Goal: Task Accomplishment & Management: Use online tool/utility

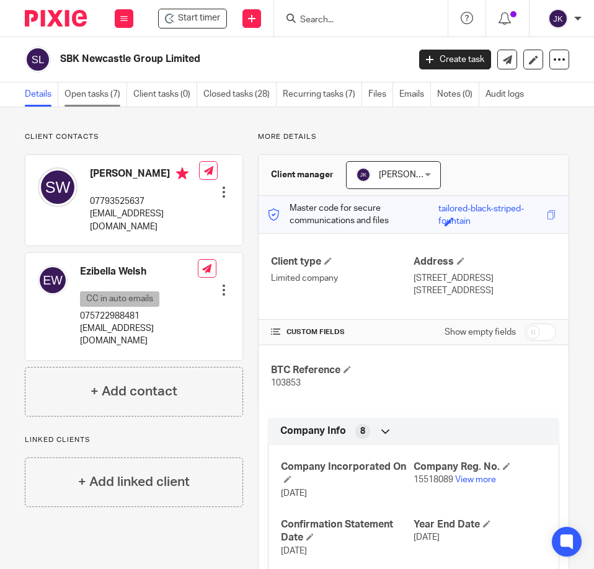
click at [105, 92] on link "Open tasks (7)" at bounding box center [95, 94] width 63 height 24
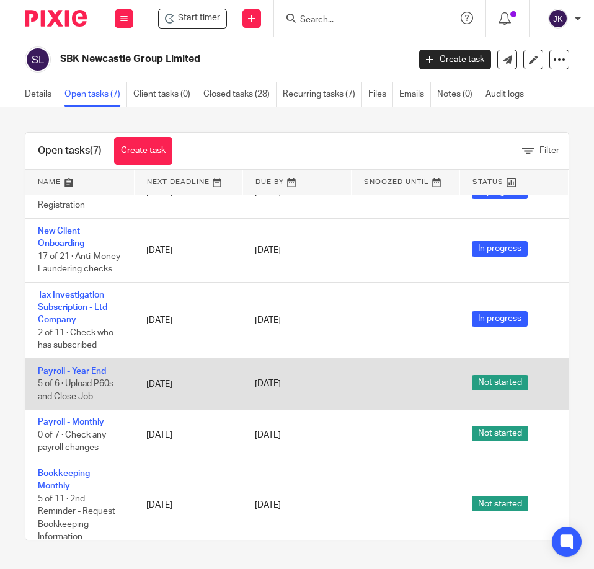
scroll to position [123, 0]
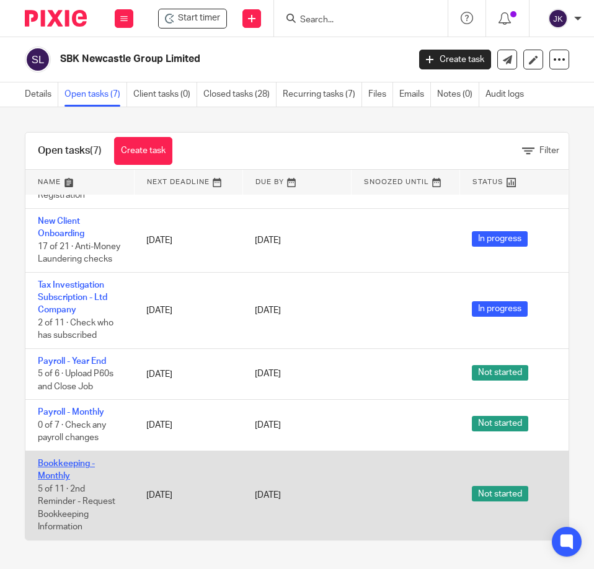
click at [78, 459] on link "Bookkeeping - Monthly" at bounding box center [66, 469] width 57 height 21
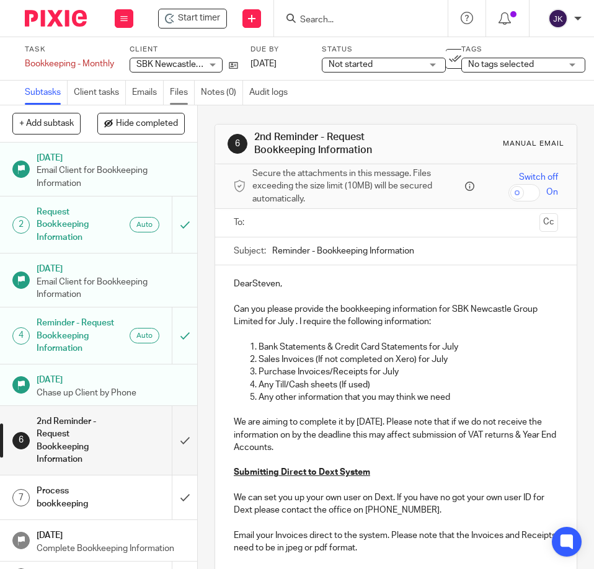
click at [183, 92] on link "Files" at bounding box center [182, 93] width 25 height 24
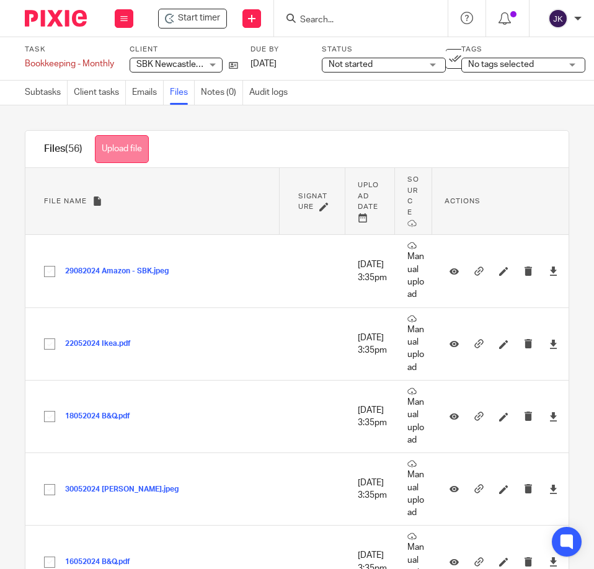
click at [128, 158] on button "Upload file" at bounding box center [122, 149] width 54 height 28
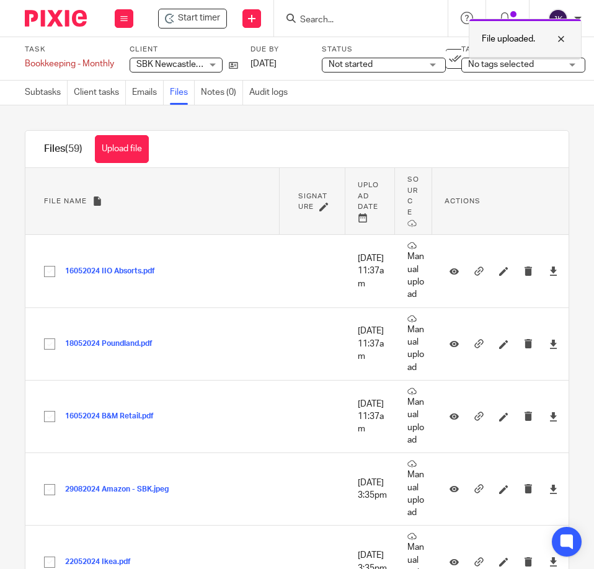
click at [559, 39] on div at bounding box center [551, 39] width 33 height 15
